Goal: Information Seeking & Learning: Understand process/instructions

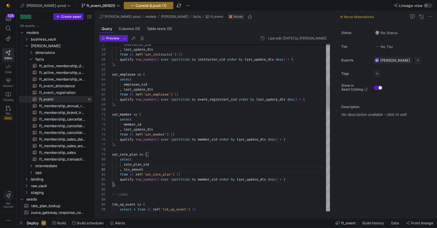
scroll to position [5, 32]
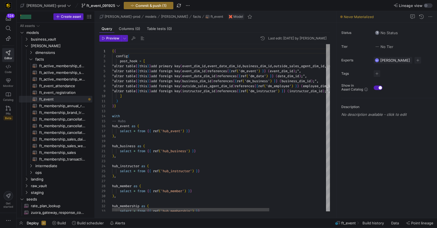
scroll to position [25, 28]
click at [257, 127] on div "hub_event as (" at bounding box center [260, 126] width 296 height 5
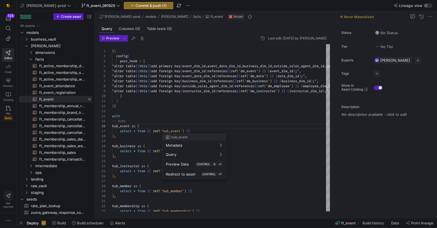
click at [238, 184] on div at bounding box center [218, 114] width 437 height 228
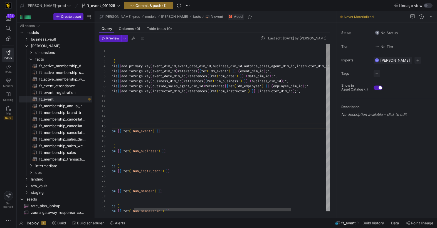
scroll to position [35, 30]
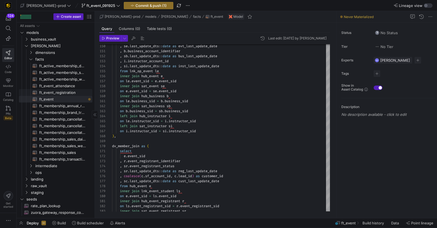
click at [60, 94] on span "ft_event_registration​​​​​​​​​​" at bounding box center [62, 93] width 47 height 6
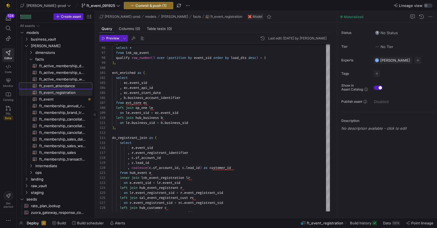
click at [74, 87] on span "ft_event_attendance​​​​​​​​​​" at bounding box center [62, 86] width 47 height 6
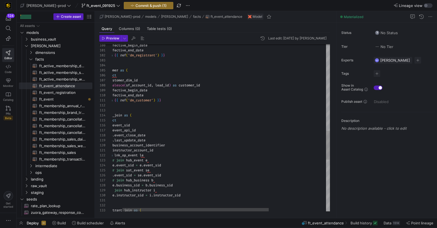
scroll to position [15, 16]
click at [112, 115] on div "inner join sat_event se on e . event_sid = se . event_sid inner join hub_busine…" at bounding box center [255, 25] width 318 height 969
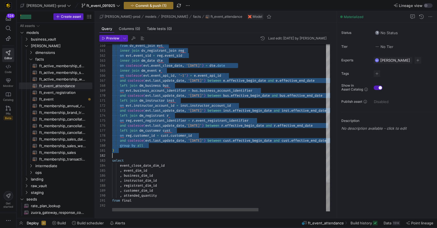
scroll to position [15, 2]
drag, startPoint x: 112, startPoint y: 113, endPoint x: 156, endPoint y: 152, distance: 58.5
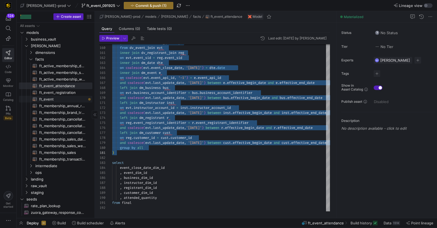
click at [66, 100] on span "ft_event​​​​​​​​​​" at bounding box center [62, 99] width 47 height 6
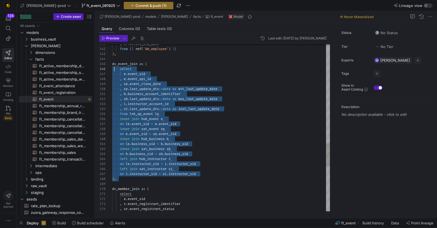
scroll to position [20, 0]
drag, startPoint x: 133, startPoint y: 181, endPoint x: 112, endPoint y: 67, distance: 116.1
click at [111, 65] on div "162 161 160 159 158 157 156 155 154 153 152 151 150 149 148 147 146 145 144 143…" at bounding box center [214, 128] width 231 height 168
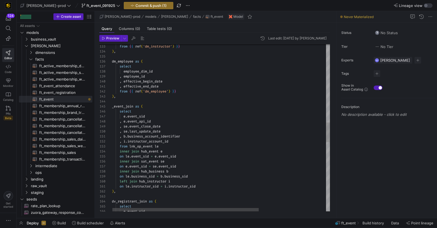
scroll to position [20, 2]
drag, startPoint x: 113, startPoint y: 107, endPoint x: 124, endPoint y: 106, distance: 10.4
click at [113, 107] on div "e . event_sid select dv_registrant_join as ( ) , on le . instructor_sid = i . i…" at bounding box center [271, 88] width 318 height 1420
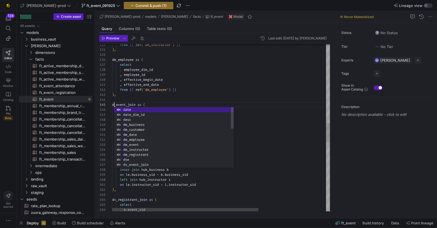
scroll to position [20, 4]
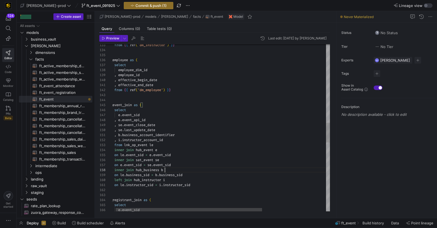
drag, startPoint x: 274, startPoint y: 168, endPoint x: 269, endPoint y: 166, distance: 5.1
click at [274, 168] on div "inner join hub_business b" at bounding box center [266, 170] width 318 height 5
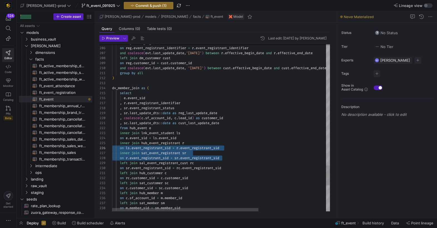
scroll to position [30, 0]
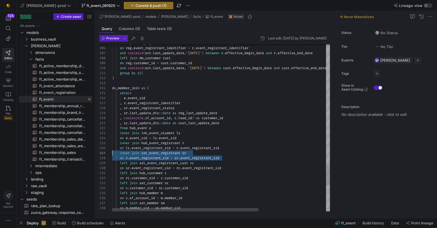
drag, startPoint x: 229, startPoint y: 158, endPoint x: 107, endPoint y: 153, distance: 121.7
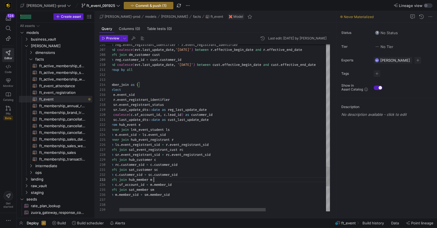
scroll to position [10, 52]
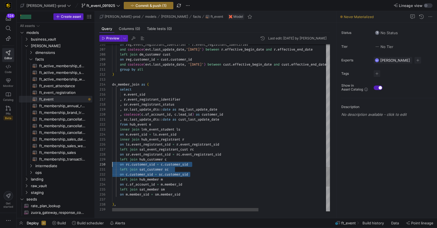
scroll to position [0, 0]
drag, startPoint x: 198, startPoint y: 174, endPoint x: 89, endPoint y: 169, distance: 108.6
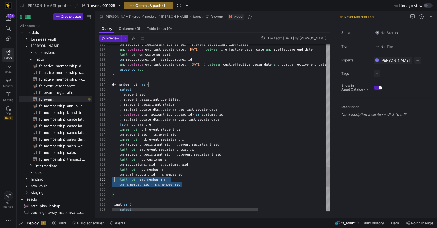
scroll to position [10, 0]
drag, startPoint x: 195, startPoint y: 185, endPoint x: 120, endPoint y: 184, distance: 74.9
click at [110, 181] on div "206 207 208 209 210 211 212 213 214 215 216 217 218 219 220 221 222 223 224 225…" at bounding box center [214, 128] width 231 height 168
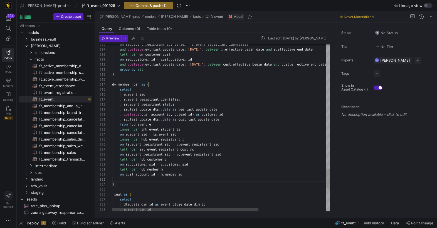
scroll to position [5, 72]
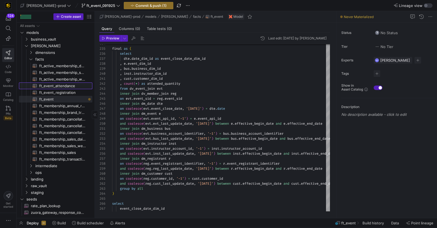
click at [70, 86] on span "ft_event_attendance​​​​​​​​​​" at bounding box center [62, 86] width 47 height 6
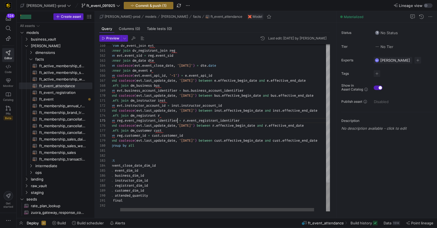
click at [177, 121] on span "event_registrant_identifier" at bounding box center [151, 121] width 53 height 4
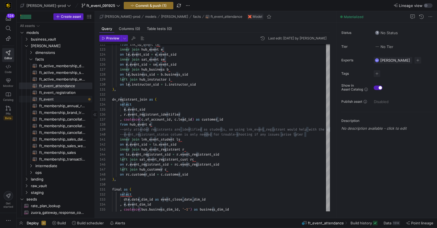
click at [62, 99] on span "ft_event​​​​​​​​​​" at bounding box center [62, 99] width 47 height 6
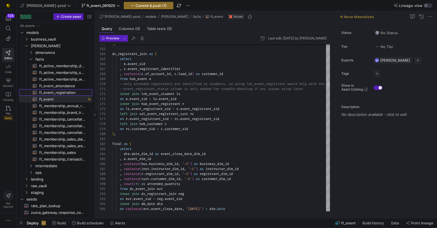
click at [58, 93] on span "ft_event_registration​​​​​​​​​​" at bounding box center [62, 93] width 47 height 6
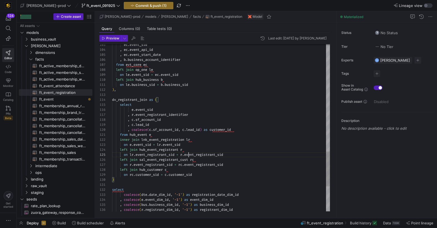
scroll to position [20, 76]
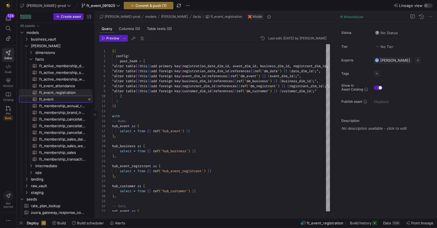
click at [59, 100] on span "ft_event​​​​​​​​​​" at bounding box center [62, 99] width 47 height 6
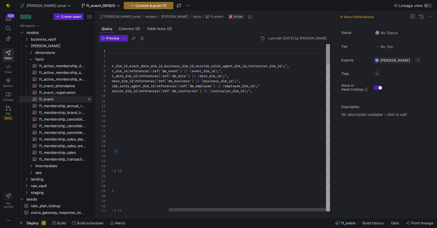
scroll to position [10, 0]
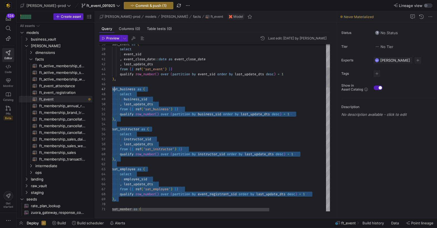
scroll to position [30, 0]
drag, startPoint x: 131, startPoint y: 199, endPoint x: 110, endPoint y: 90, distance: 111.6
click at [110, 87] on div "55 54 53 52 51 50 49 48 47 46 45 44 43 42 41 40 39 38 56 57 58 59 60 61 62 63 6…" at bounding box center [214, 128] width 231 height 168
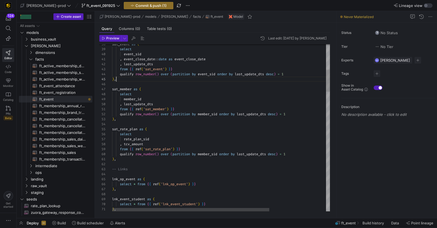
scroll to position [20, 4]
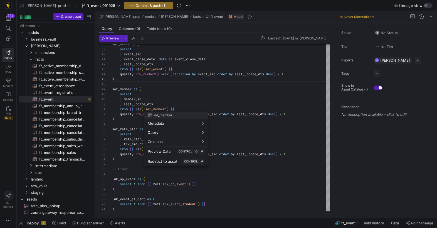
click at [125, 112] on div at bounding box center [218, 114] width 437 height 228
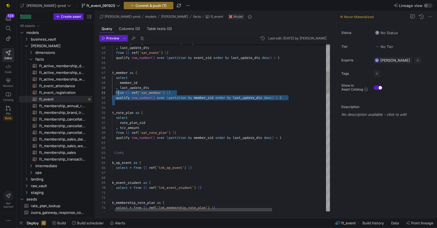
scroll to position [0, 10]
drag, startPoint x: 127, startPoint y: 108, endPoint x: 118, endPoint y: 92, distance: 18.3
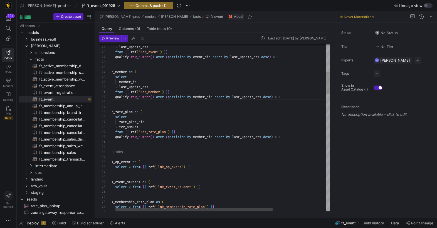
scroll to position [10, 4]
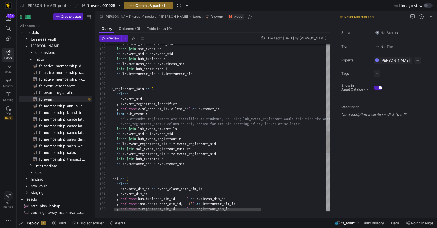
type textarea "on ls.event_registrant_sid = r.event_registrant_sid left join sal_event_registr…"
click at [203, 166] on div "on le . event_sid = e . event_sid inner join sat_event se on e . event_sid = se…" at bounding box center [268, 18] width 318 height 1265
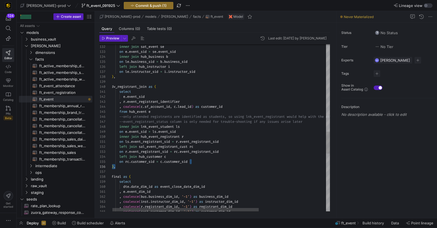
scroll to position [20, 78]
click at [206, 162] on div "on rc . customer_sid = c . customer_sid" at bounding box center [271, 161] width 318 height 5
